Goal: Navigation & Orientation: Find specific page/section

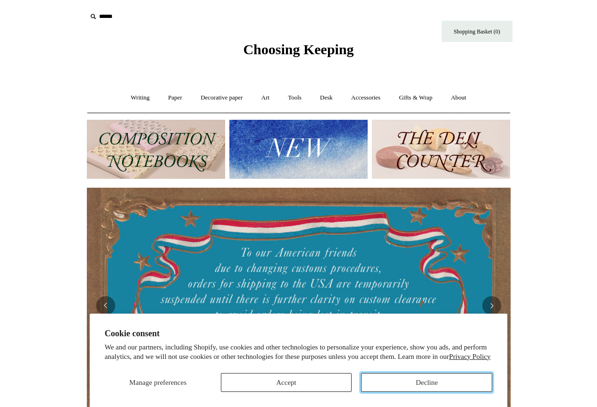
click at [412, 383] on button "Decline" at bounding box center [426, 382] width 131 height 19
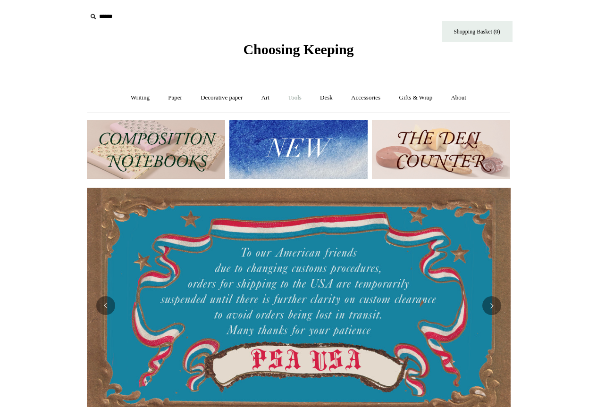
click at [301, 95] on link "Tools +" at bounding box center [294, 97] width 31 height 25
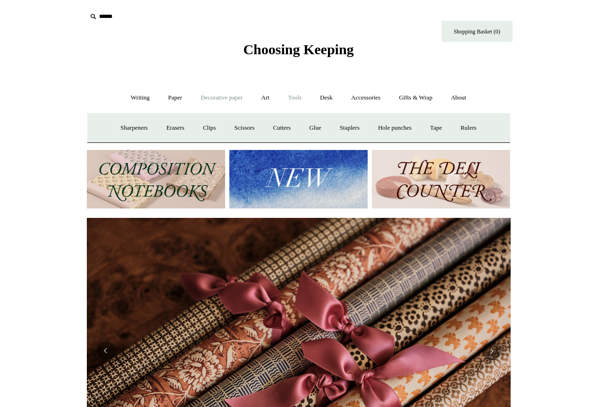
scroll to position [0, 848]
click at [135, 97] on link "Writing +" at bounding box center [140, 97] width 36 height 25
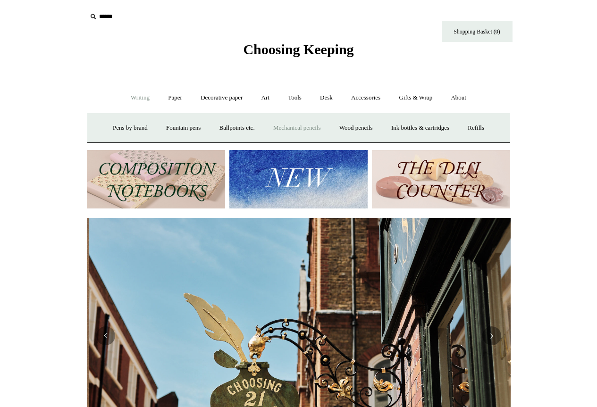
scroll to position [0, 424]
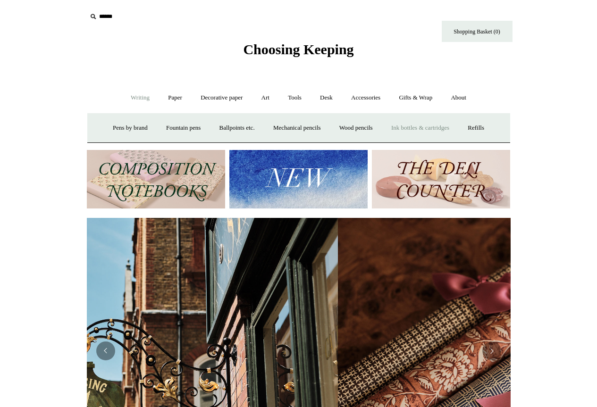
click at [447, 128] on link "Ink bottles & cartridges +" at bounding box center [420, 128] width 75 height 25
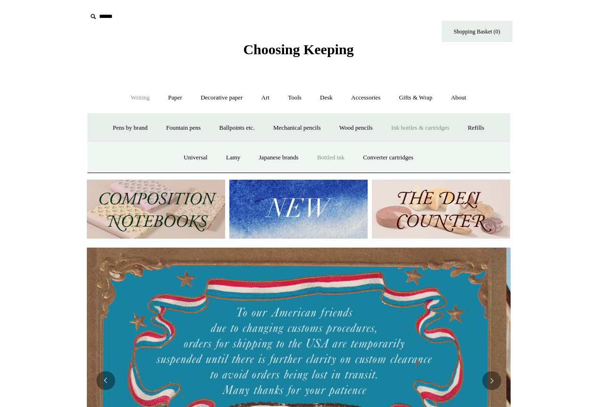
scroll to position [0, 0]
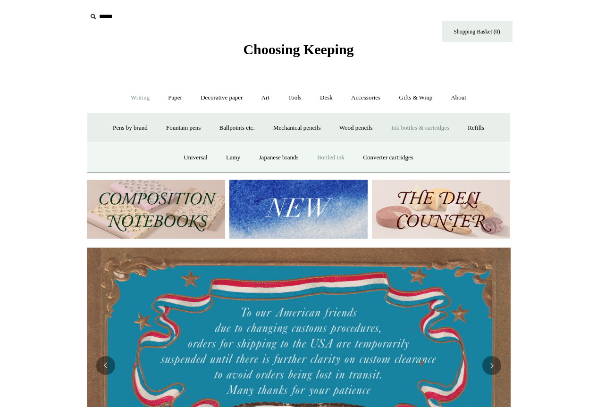
click at [339, 158] on link "Bottled ink" at bounding box center [331, 157] width 44 height 25
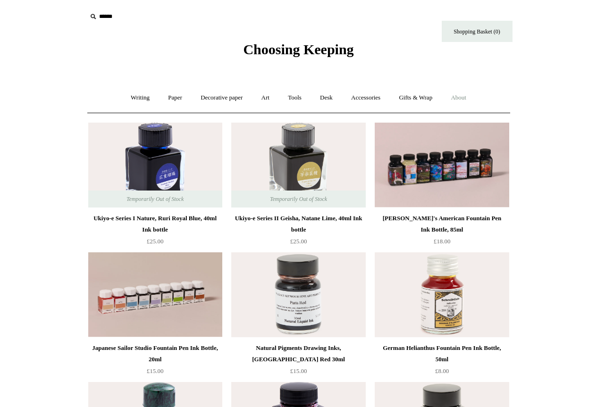
click at [470, 98] on link "About +" at bounding box center [458, 97] width 33 height 25
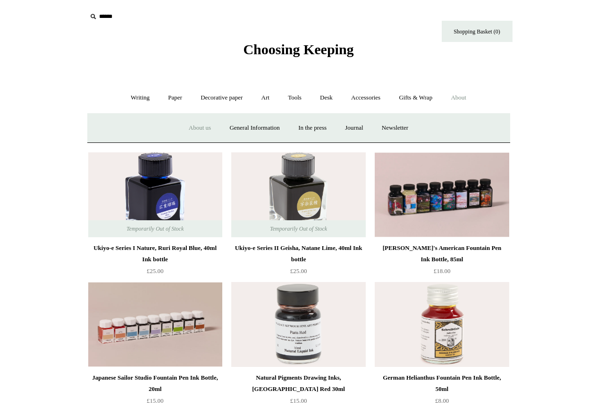
click at [188, 127] on link "About us" at bounding box center [199, 128] width 39 height 25
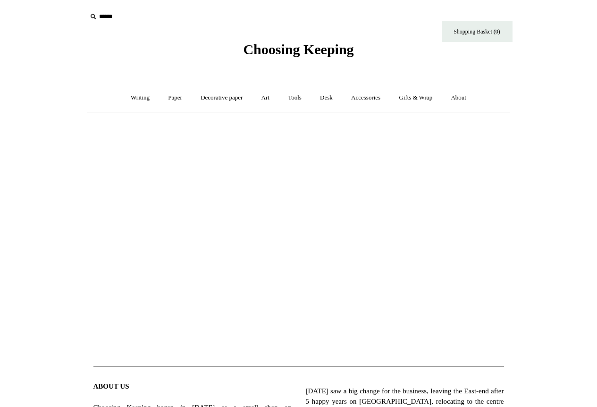
click at [271, 56] on span "Choosing Keeping" at bounding box center [298, 50] width 110 height 16
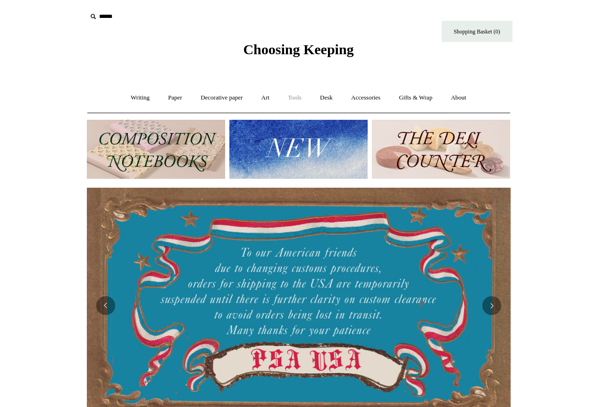
click at [298, 95] on link "Tools +" at bounding box center [294, 97] width 31 height 25
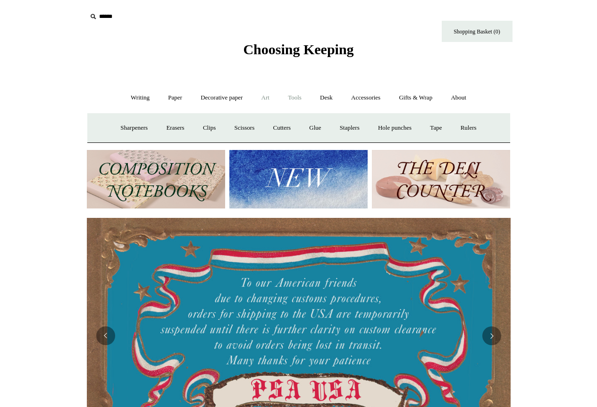
click at [267, 94] on link "Art +" at bounding box center [265, 97] width 25 height 25
click at [421, 126] on link "Wax & seals" at bounding box center [397, 128] width 48 height 25
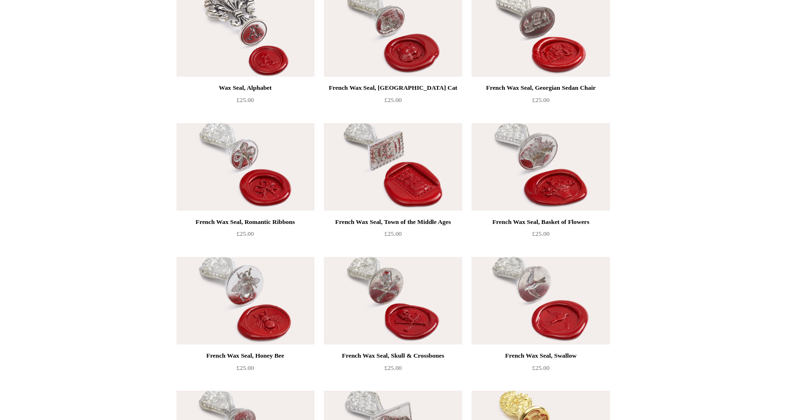
scroll to position [257, 0]
